Goal: Task Accomplishment & Management: Use online tool/utility

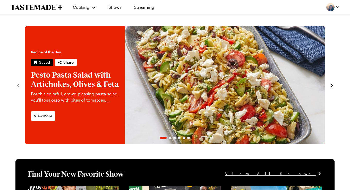
scroll to position [8, 0]
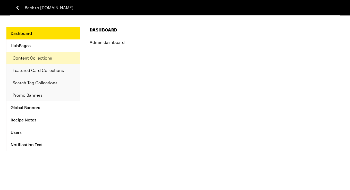
click at [42, 58] on link "Content Collections" at bounding box center [43, 58] width 74 height 12
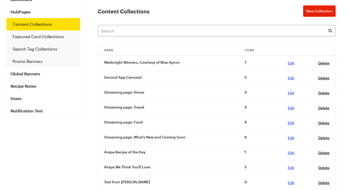
scroll to position [34, 0]
click at [291, 153] on link "Edit , 7c36e32a-5256-497a-a884-30e41b2ac5d8" at bounding box center [291, 152] width 7 height 4
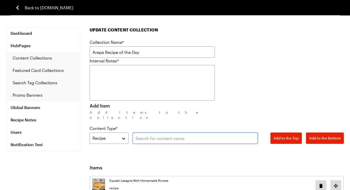
click at [149, 134] on input "text" at bounding box center [195, 137] width 125 height 11
paste input "Buffalo Chicken Spring Rolls"
type input "Buffalo Chicken Spring Rolls"
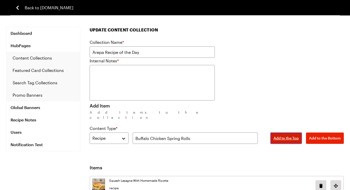
click at [286, 135] on span "Add to the Top" at bounding box center [285, 137] width 25 height 5
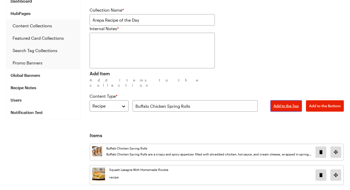
scroll to position [43, 0]
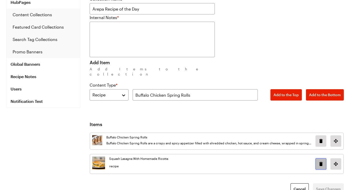
click at [321, 162] on icon "Delete image in position 1" at bounding box center [320, 164] width 3 height 4
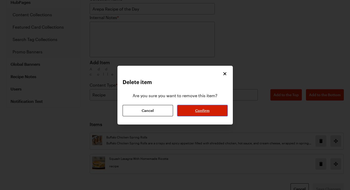
click at [213, 107] on button "Confirm" at bounding box center [202, 110] width 50 height 11
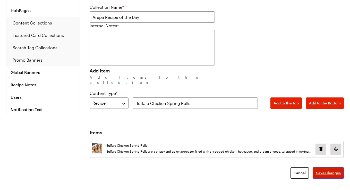
click at [322, 170] on span "Save Changes" at bounding box center [328, 172] width 25 height 5
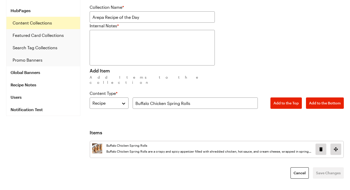
scroll to position [0, 0]
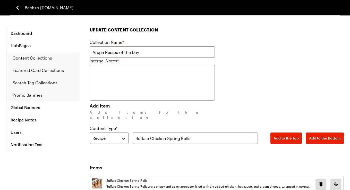
click at [36, 10] on span "Back to [DOMAIN_NAME]" at bounding box center [49, 8] width 49 height 6
